Goal: Find specific page/section: Find specific page/section

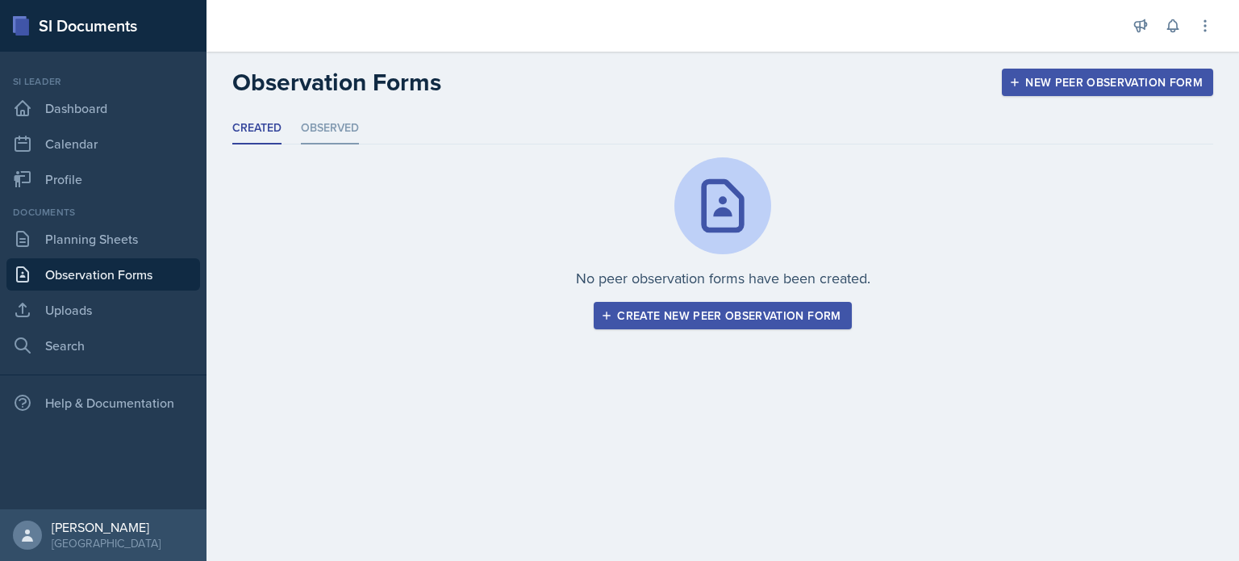
click at [354, 121] on li "Observed" at bounding box center [330, 128] width 58 height 31
click at [317, 111] on header "Observation Forms New Peer Observation Form" at bounding box center [723, 82] width 1033 height 61
click at [326, 138] on li "Observed" at bounding box center [330, 128] width 58 height 31
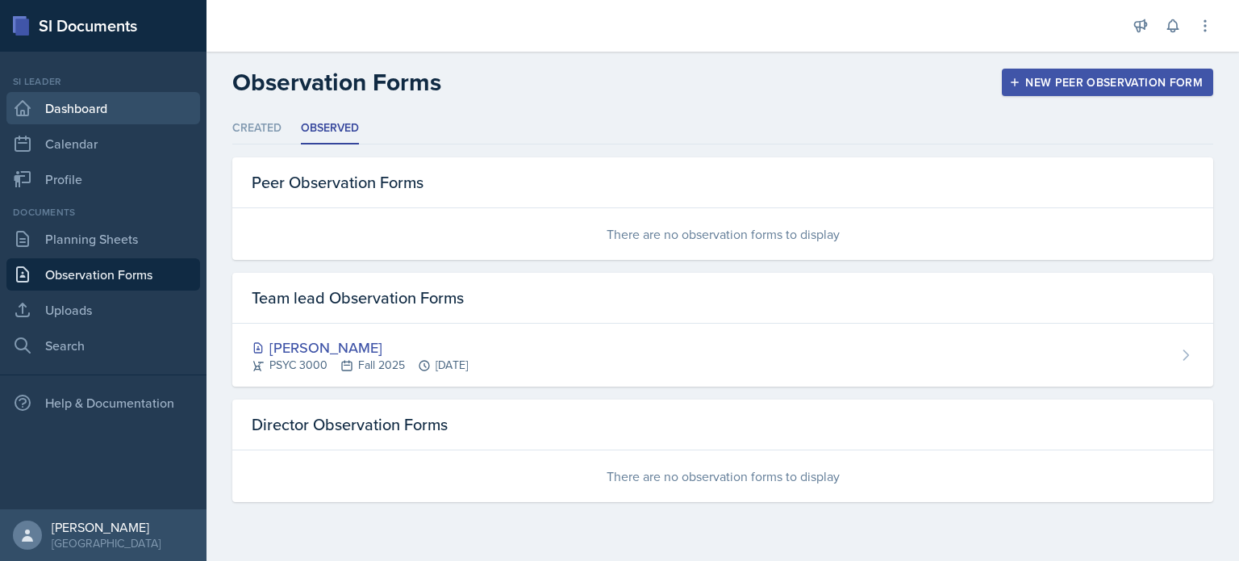
click at [83, 119] on link "Dashboard" at bounding box center [103, 108] width 194 height 32
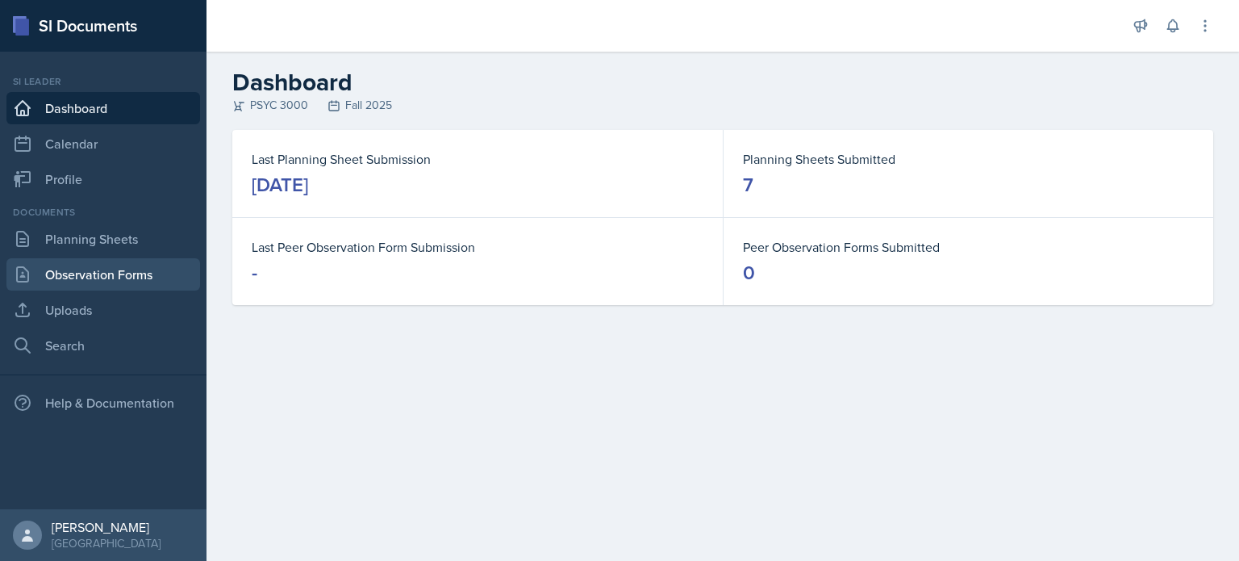
click at [93, 268] on link "Observation Forms" at bounding box center [103, 274] width 194 height 32
